Goal: Information Seeking & Learning: Learn about a topic

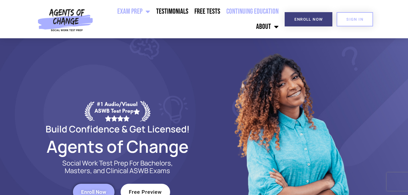
click at [244, 12] on link "Continuing Education" at bounding box center [253, 11] width 58 height 15
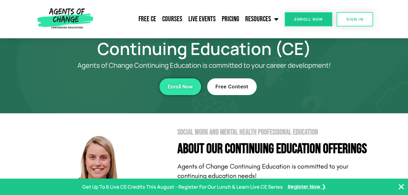
scroll to position [23, 0]
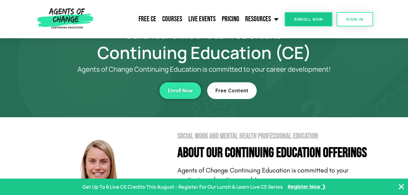
click at [232, 91] on span "Free Content" at bounding box center [232, 90] width 33 height 5
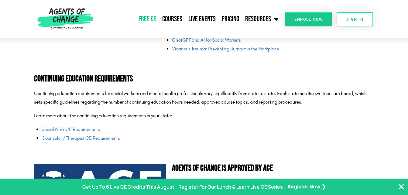
scroll to position [1503, 0]
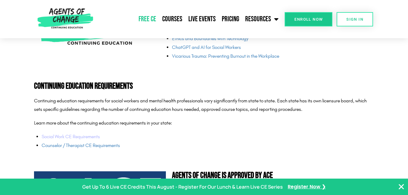
click at [91, 136] on link "Social Work CE Requirements" at bounding box center [71, 137] width 58 height 6
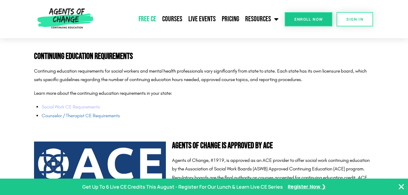
scroll to position [1540, 0]
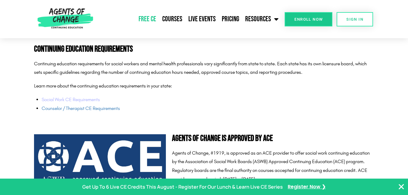
click at [84, 101] on link "Social Work CE Requirements" at bounding box center [71, 100] width 58 height 6
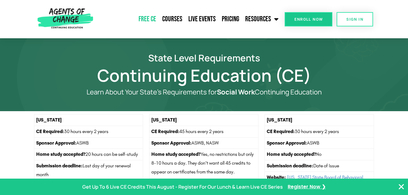
click at [149, 18] on link "Free CE" at bounding box center [148, 19] width 24 height 15
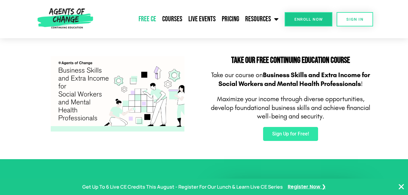
scroll to position [379, 0]
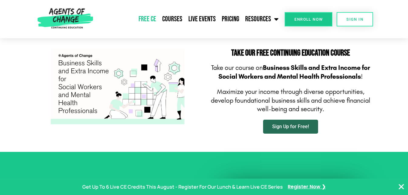
click at [286, 127] on span "Sign Up for Free!" at bounding box center [291, 126] width 37 height 5
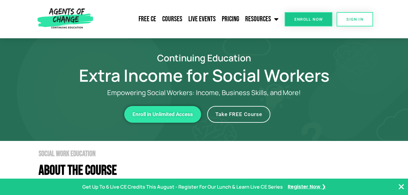
click at [245, 114] on span "Take FREE Course" at bounding box center [239, 114] width 47 height 5
